Goal: Communication & Community: Share content

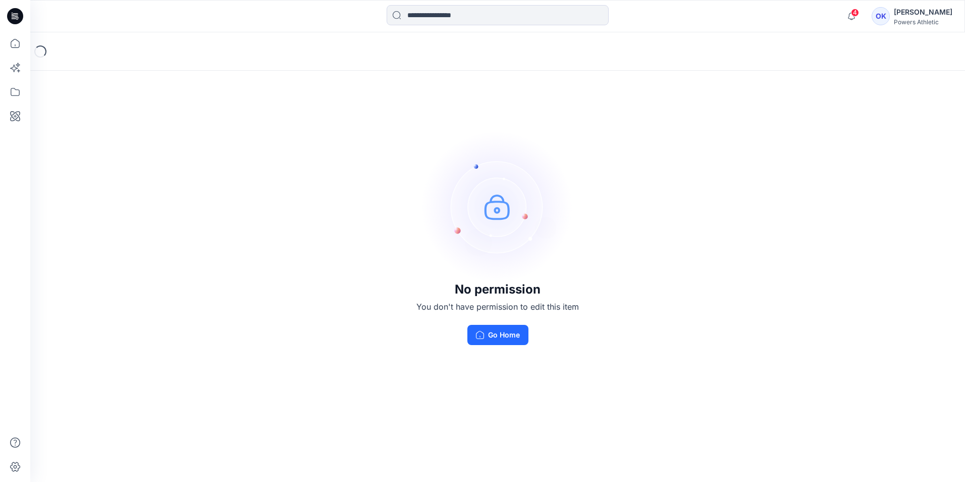
click at [916, 13] on div "[PERSON_NAME]" at bounding box center [923, 12] width 59 height 12
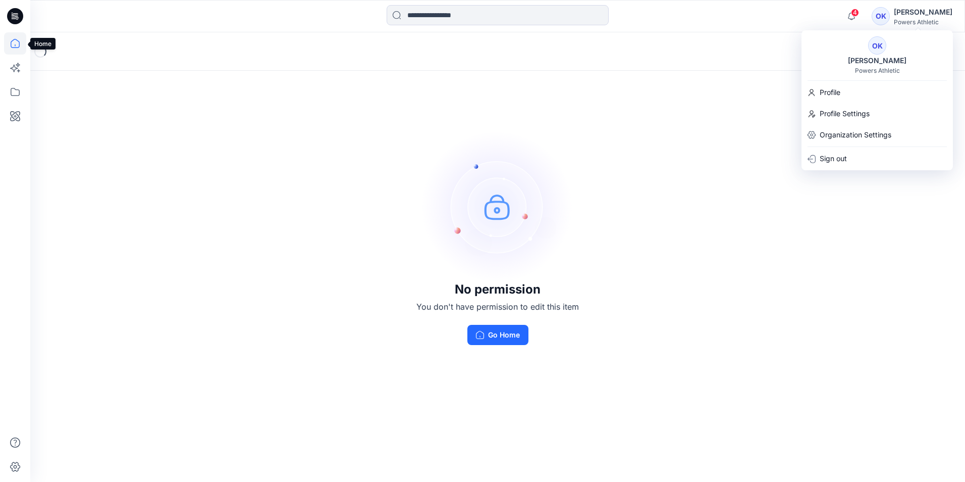
click at [17, 44] on icon at bounding box center [15, 43] width 22 height 22
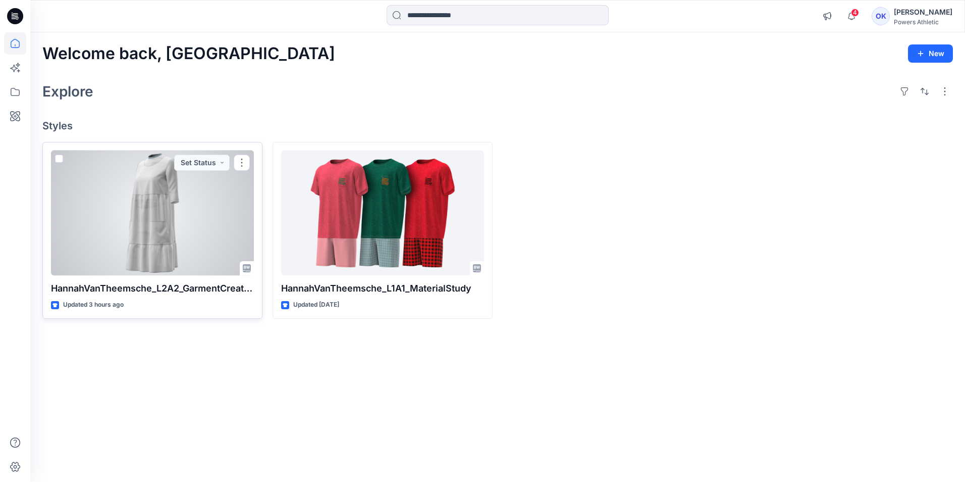
click at [172, 202] on div at bounding box center [152, 212] width 203 height 125
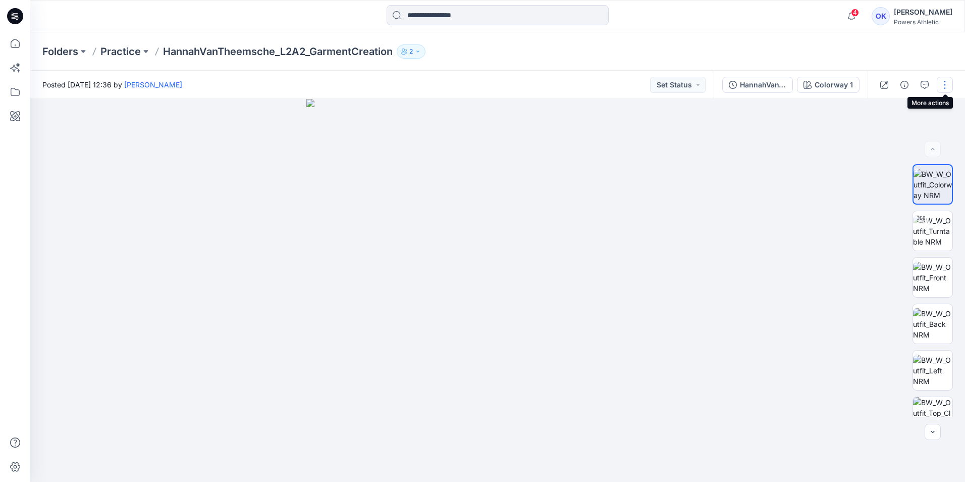
click at [946, 83] on button "button" at bounding box center [945, 85] width 16 height 16
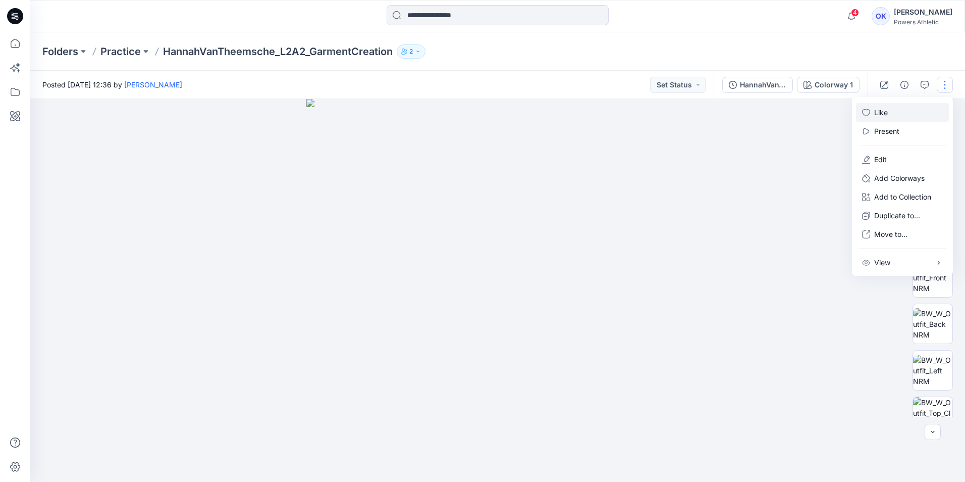
click at [878, 110] on p "Like" at bounding box center [881, 112] width 14 height 11
